Goal: Information Seeking & Learning: Find contact information

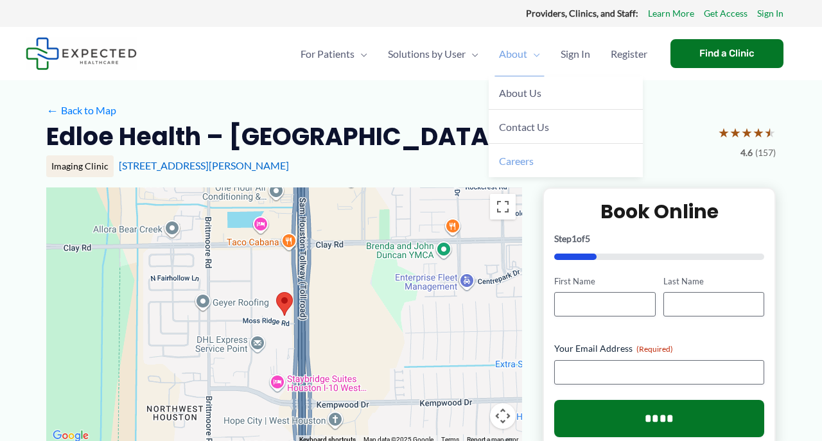
click at [508, 159] on span "Careers" at bounding box center [516, 161] width 35 height 12
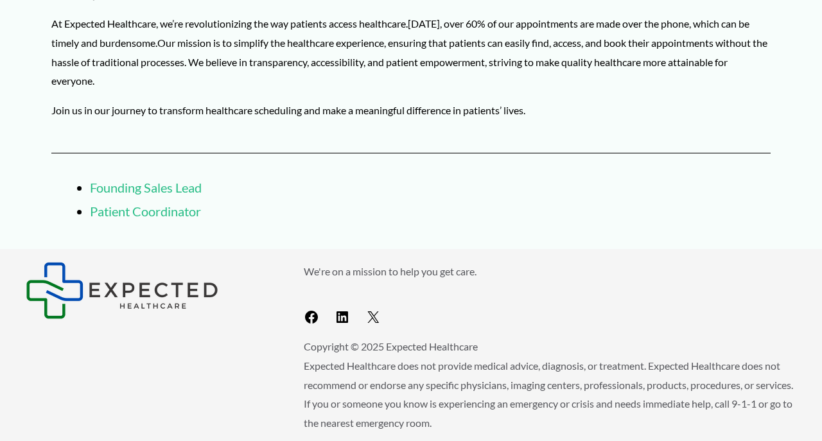
scroll to position [190, 0]
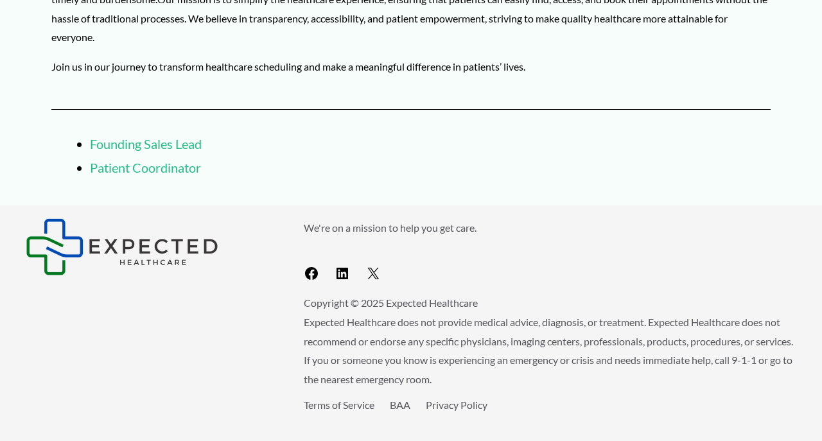
click at [193, 169] on link "Patient Coordinator" at bounding box center [145, 167] width 111 height 15
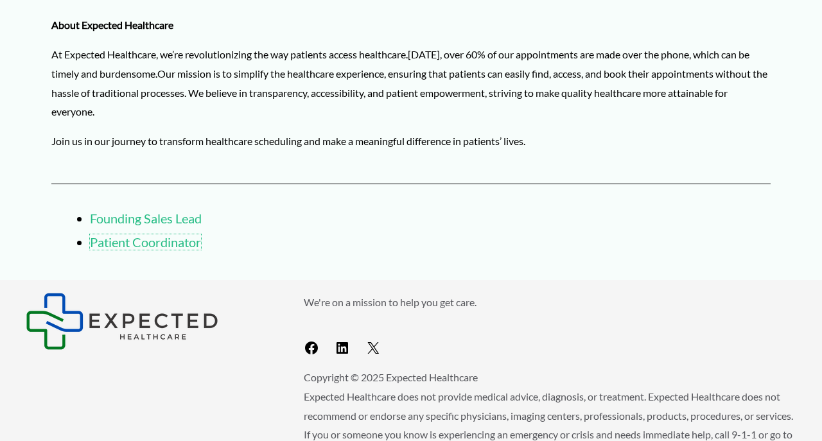
scroll to position [0, 0]
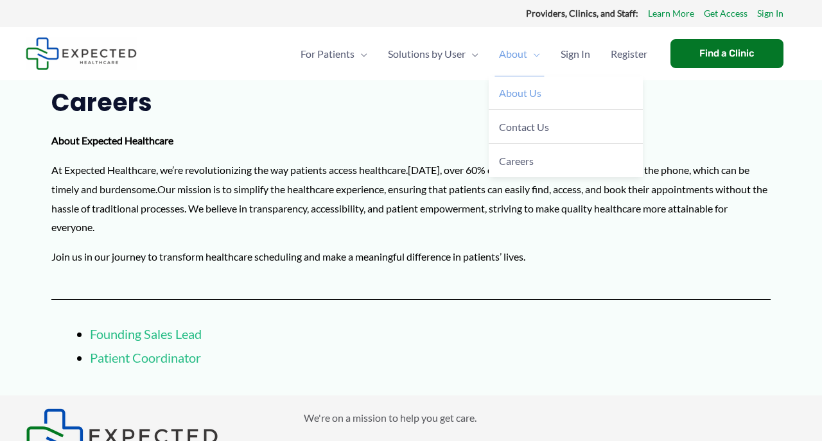
click at [506, 96] on span "About Us" at bounding box center [520, 93] width 42 height 12
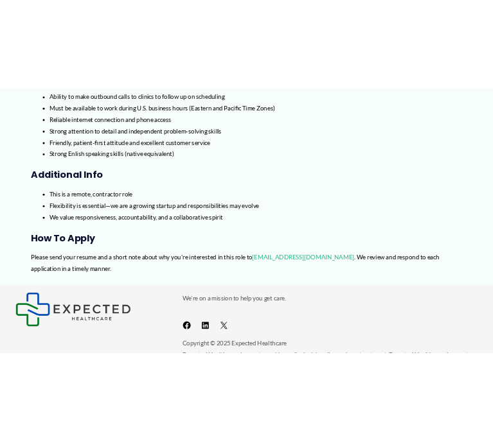
scroll to position [764, 0]
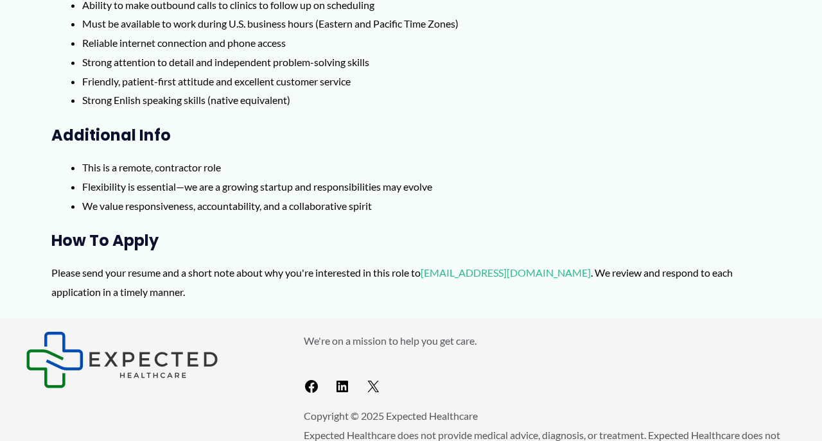
click at [443, 275] on link "[EMAIL_ADDRESS][DOMAIN_NAME]" at bounding box center [506, 273] width 170 height 12
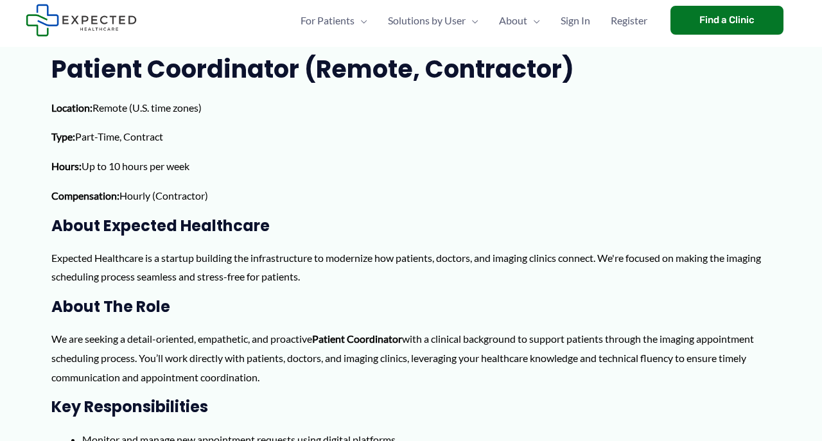
scroll to position [16, 0]
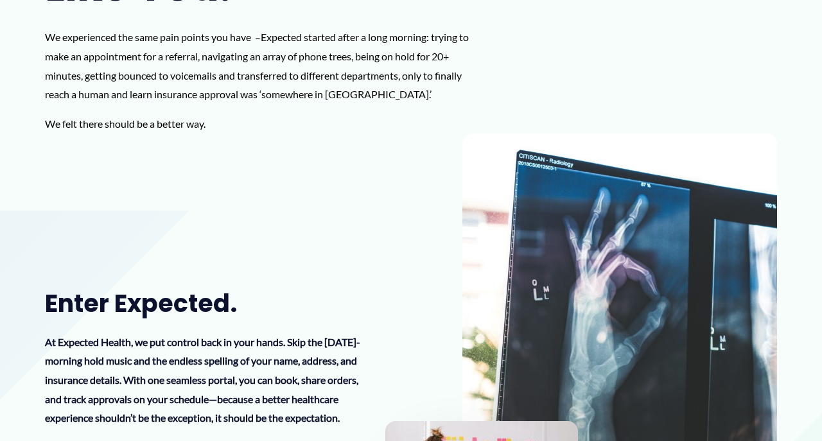
scroll to position [258, 0]
